Goal: Task Accomplishment & Management: Manage account settings

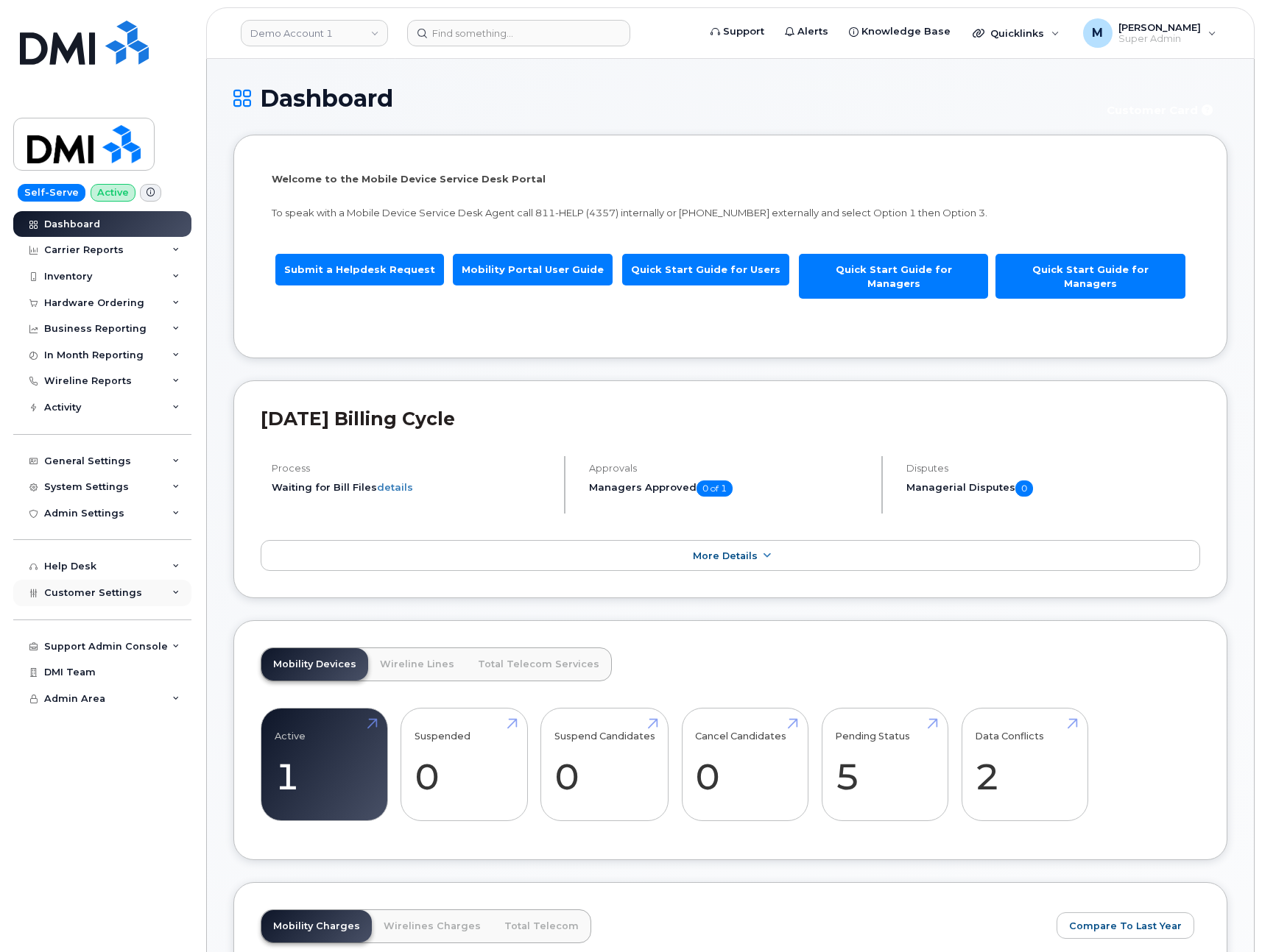
click at [97, 594] on span "Customer Settings" at bounding box center [93, 593] width 98 height 11
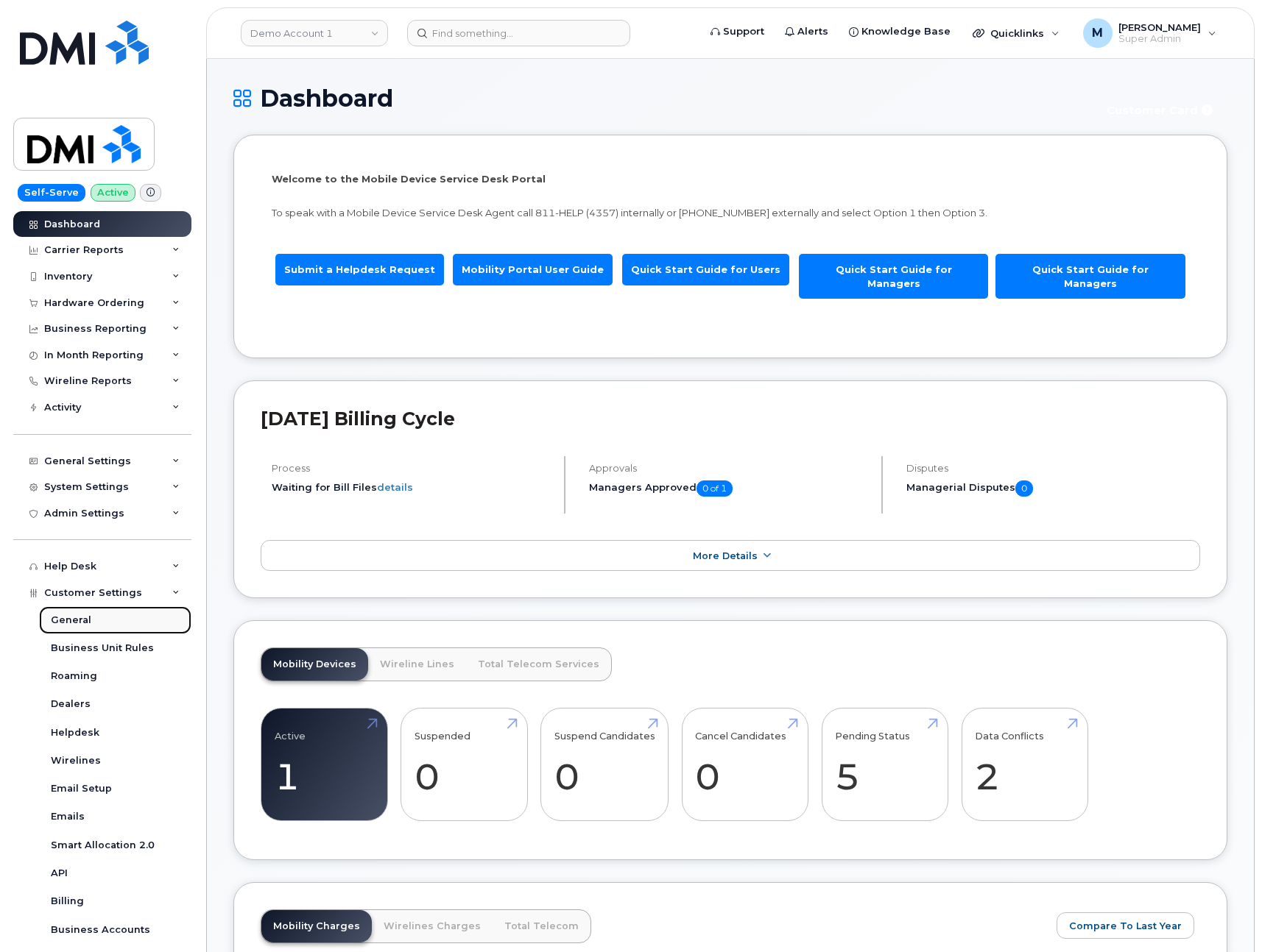
click at [84, 623] on div "General" at bounding box center [70, 620] width 41 height 13
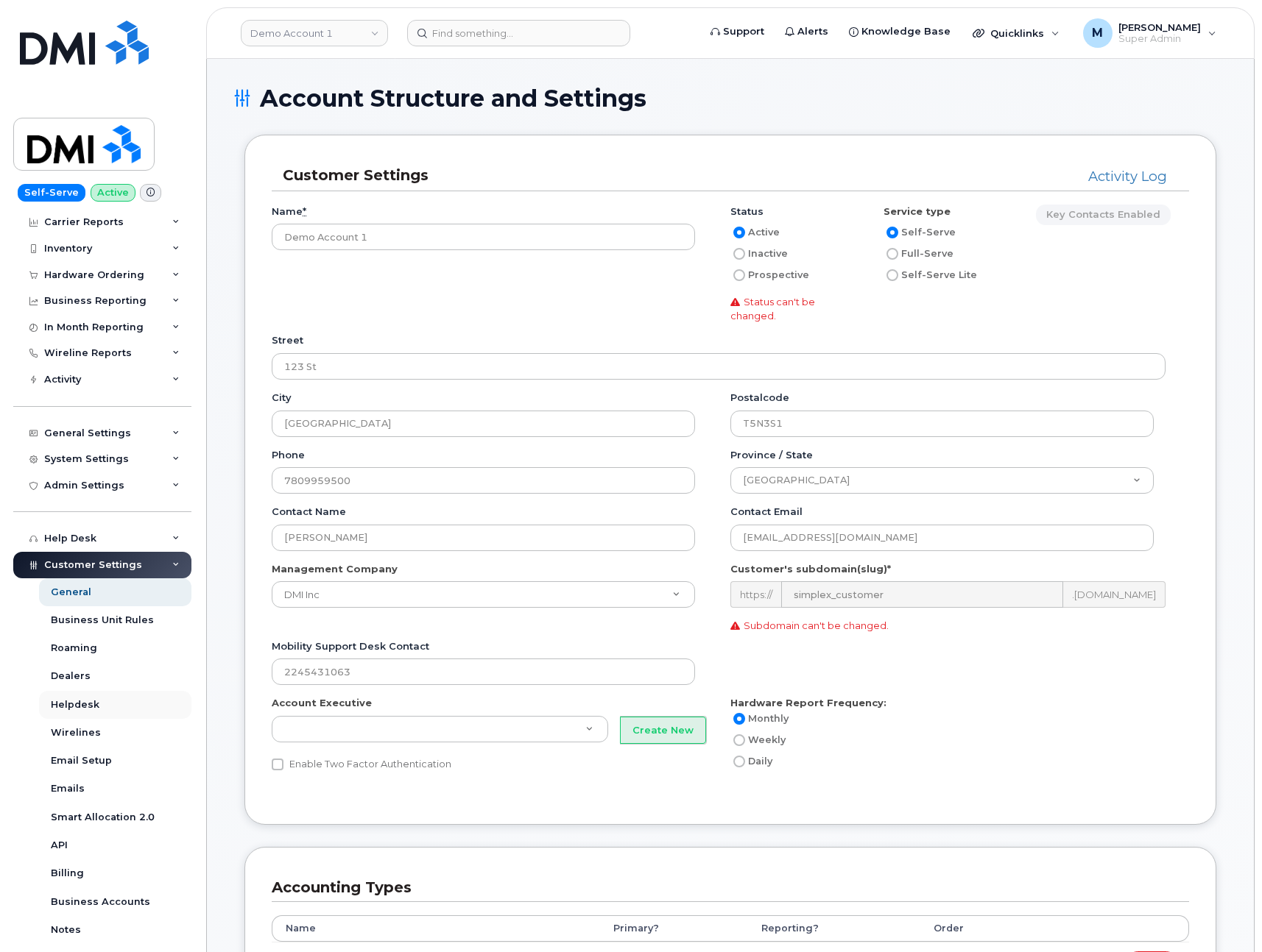
scroll to position [47, 0]
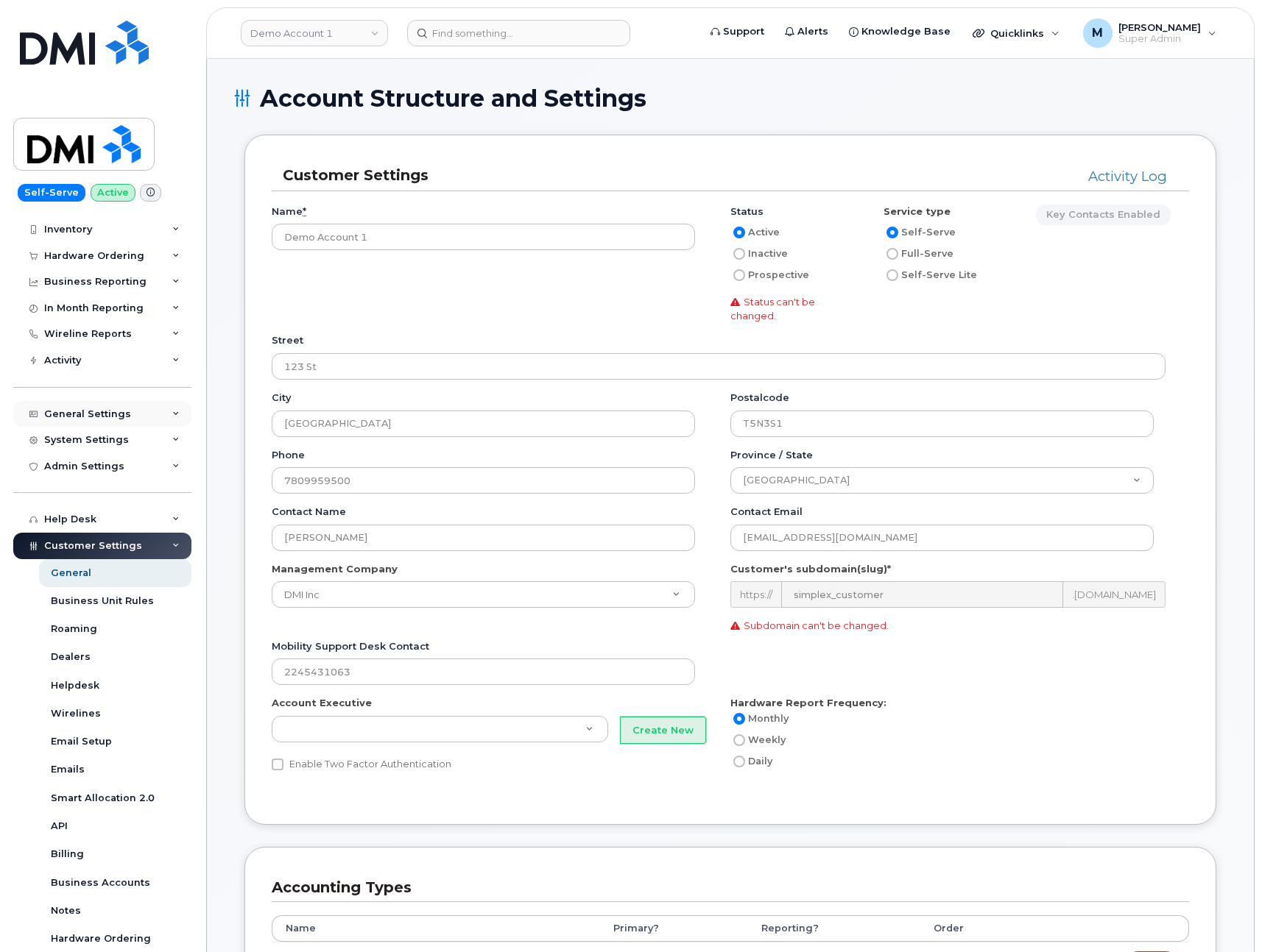
click at [73, 411] on div "General Settings" at bounding box center [87, 414] width 87 height 11
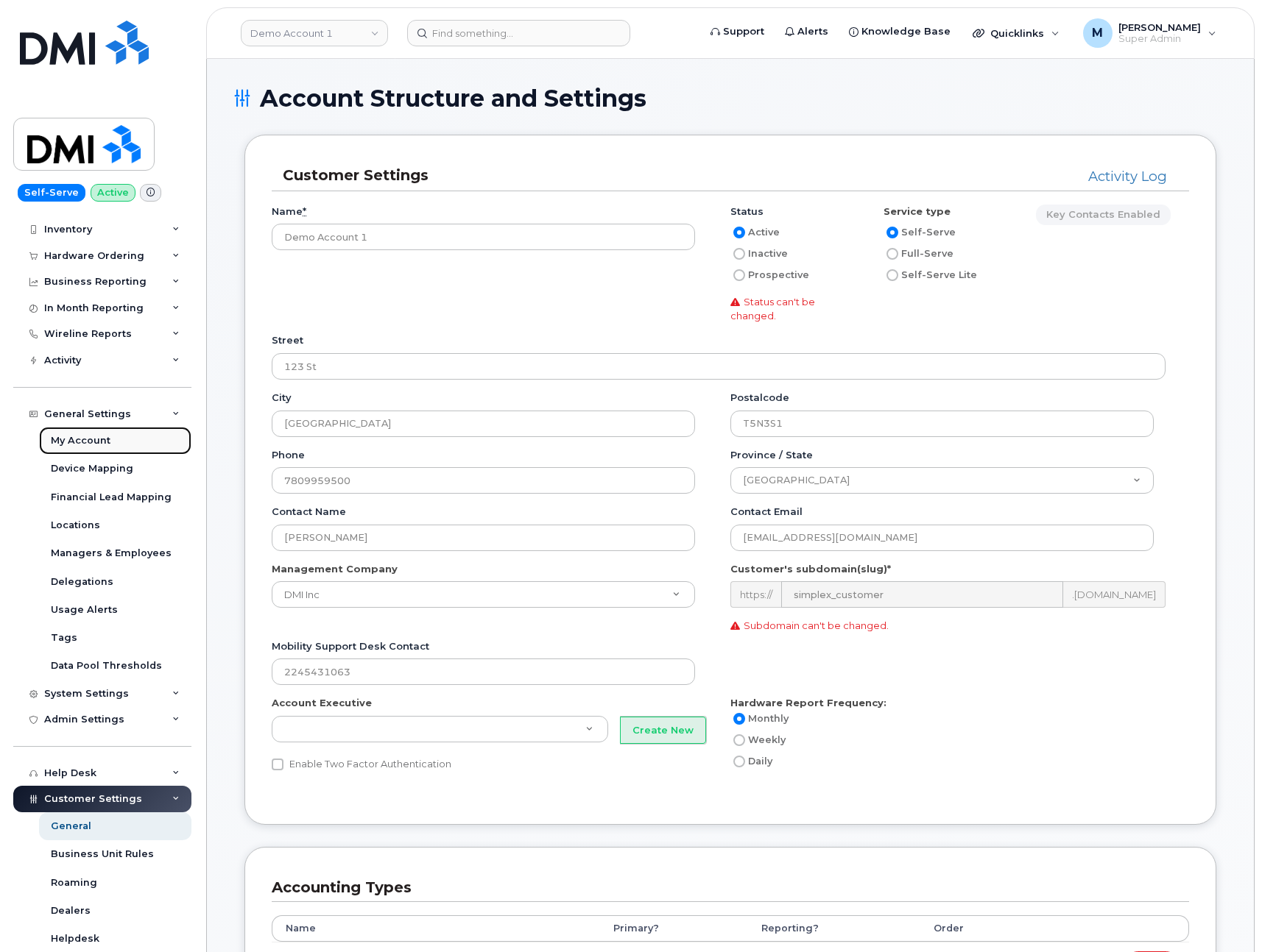
click at [90, 437] on div "My Account" at bounding box center [80, 440] width 60 height 13
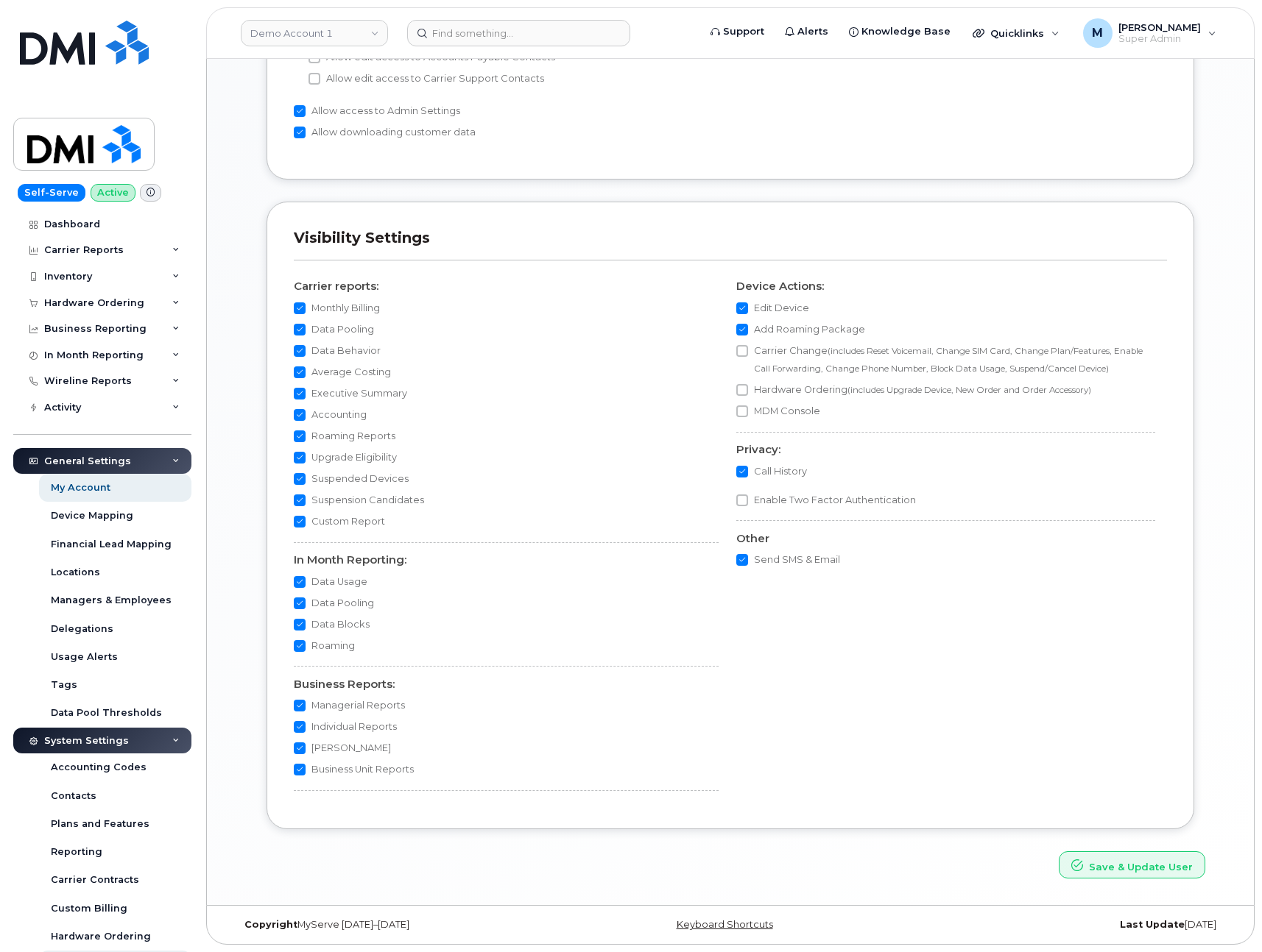
scroll to position [266, 0]
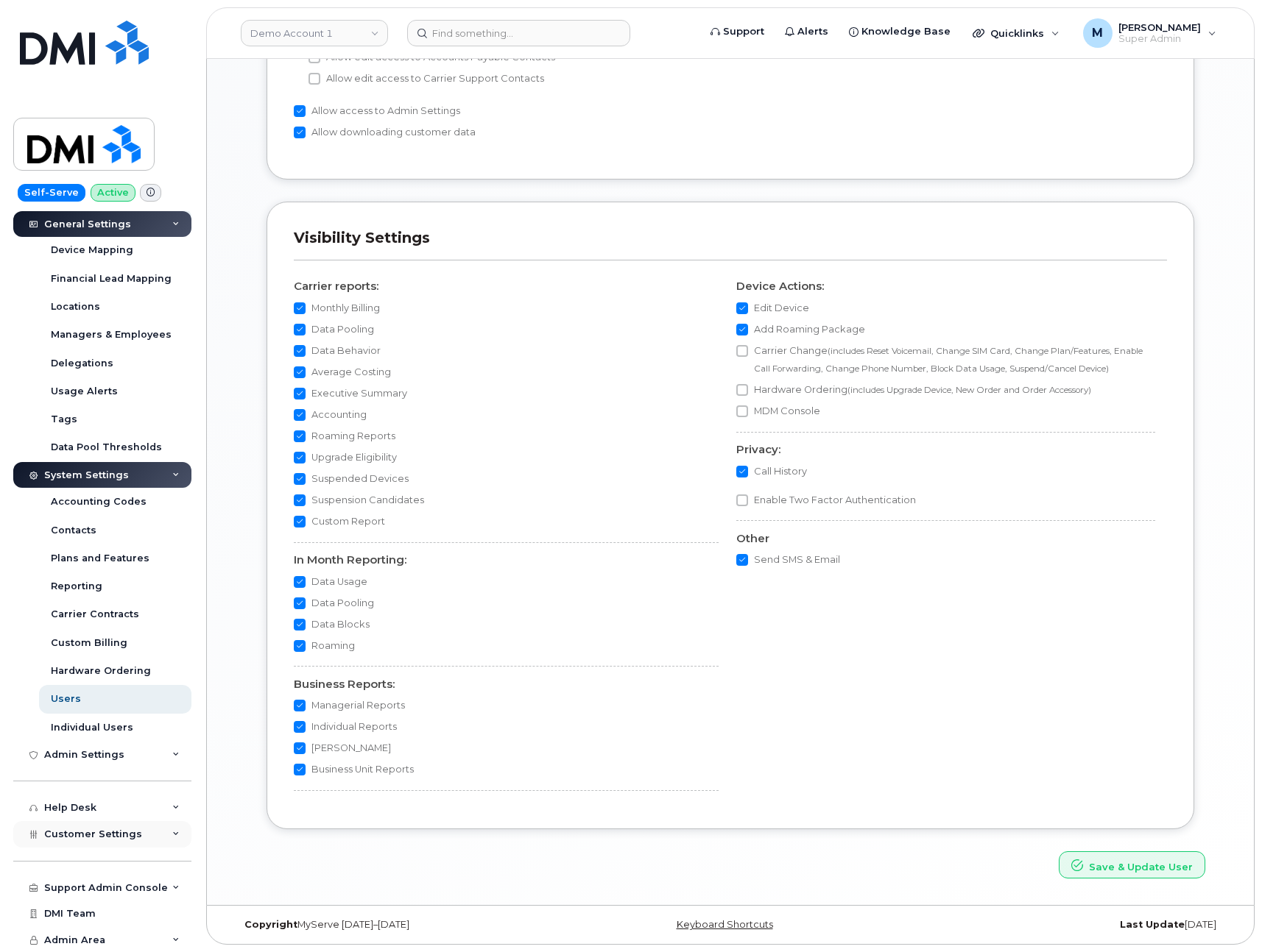
click at [99, 835] on span "Customer Settings" at bounding box center [93, 834] width 98 height 11
click at [80, 858] on div "General" at bounding box center [70, 862] width 41 height 13
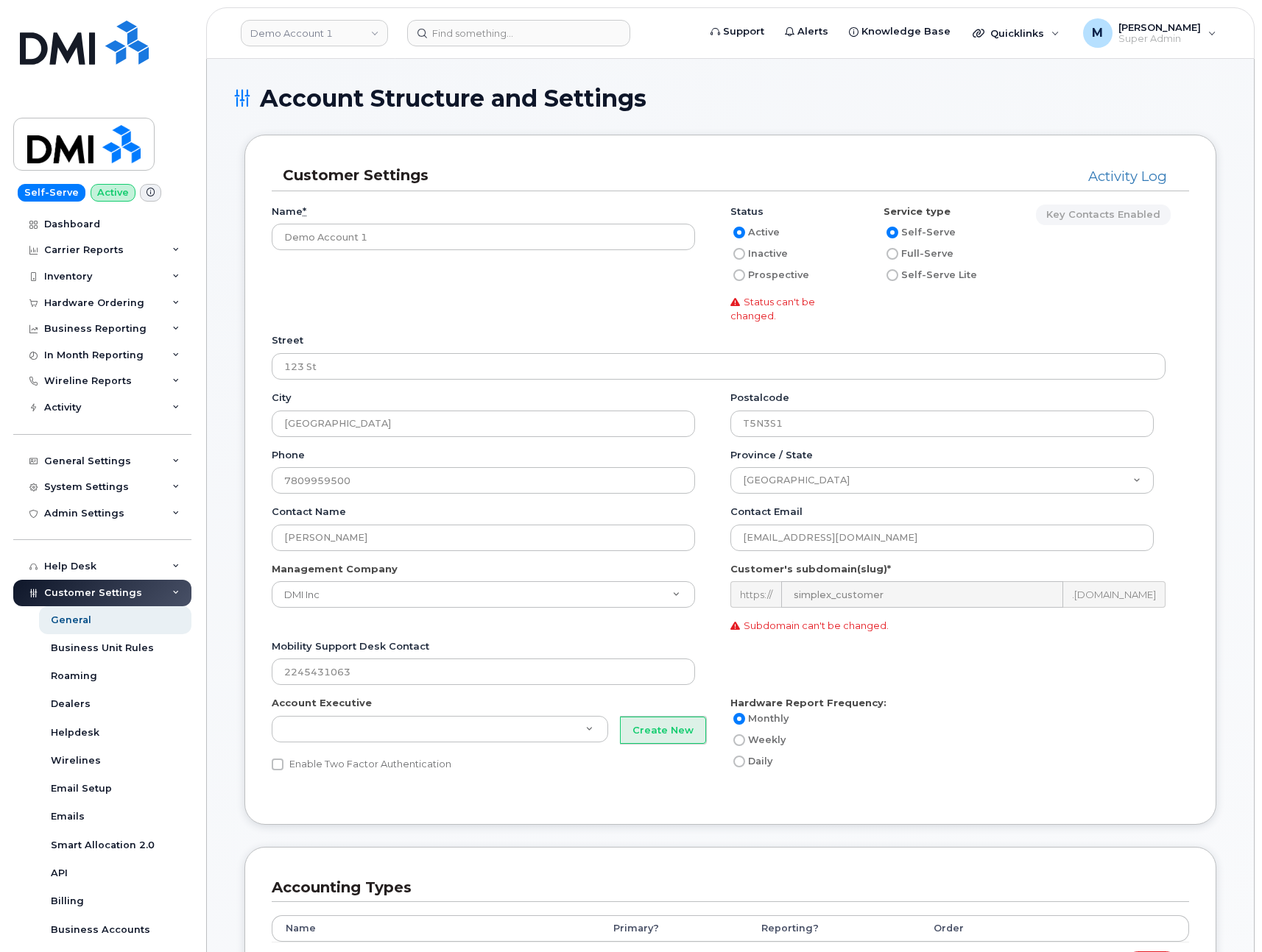
click at [788, 116] on div "Account Structure and Settings" at bounding box center [730, 110] width 994 height 49
click at [860, 95] on h1 "Account Structure and Settings" at bounding box center [730, 98] width 994 height 26
